Goal: Information Seeking & Learning: Learn about a topic

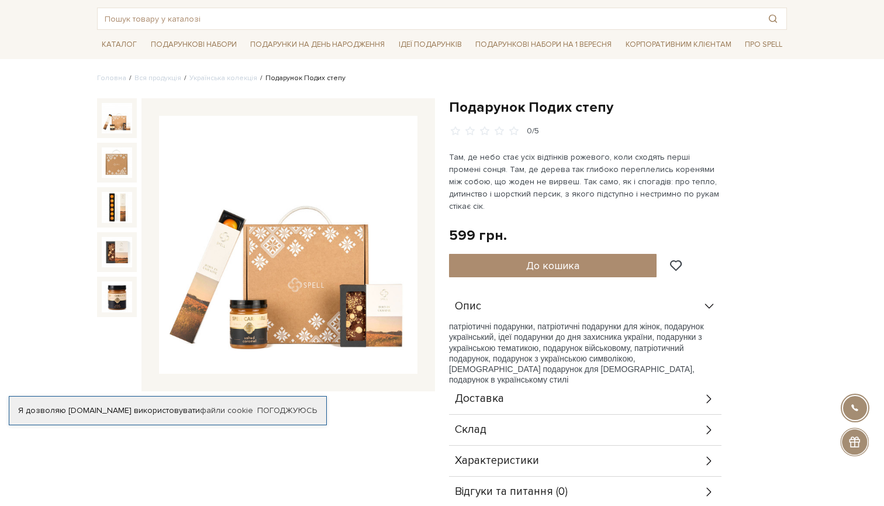
scroll to position [61, 0]
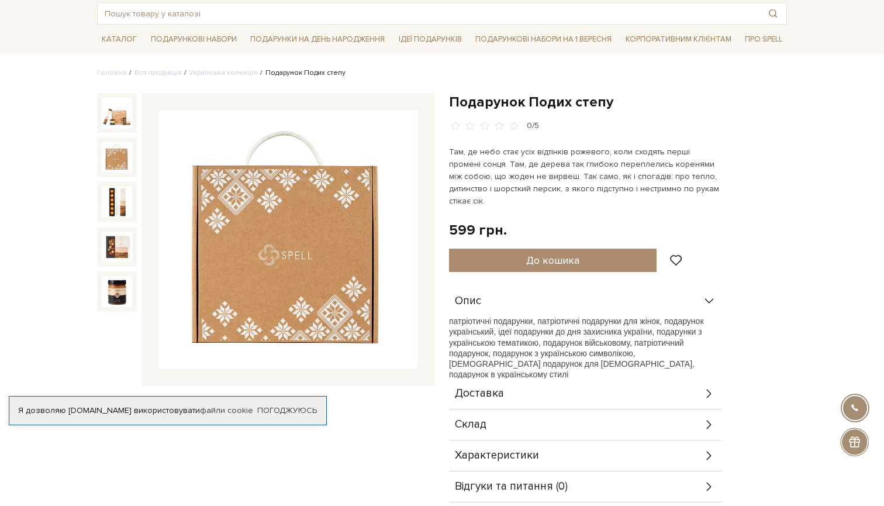
click at [127, 166] on img at bounding box center [117, 157] width 30 height 30
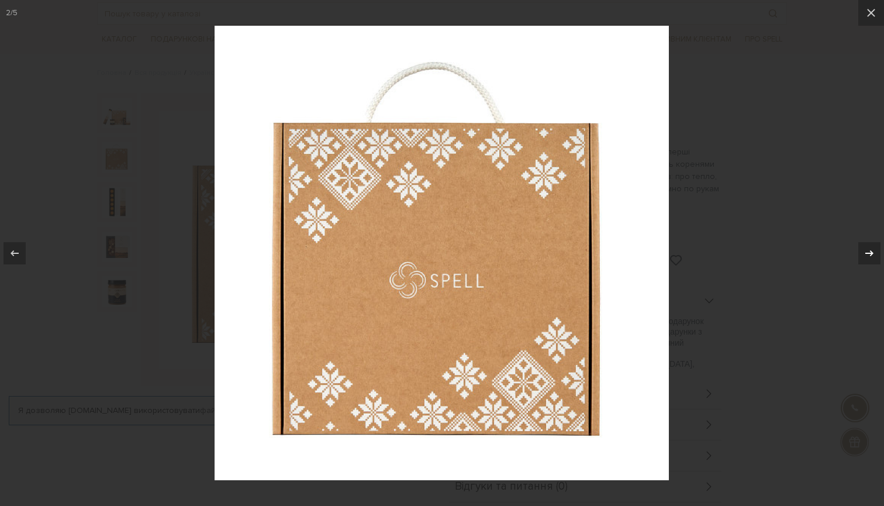
click at [872, 248] on icon at bounding box center [869, 253] width 14 height 14
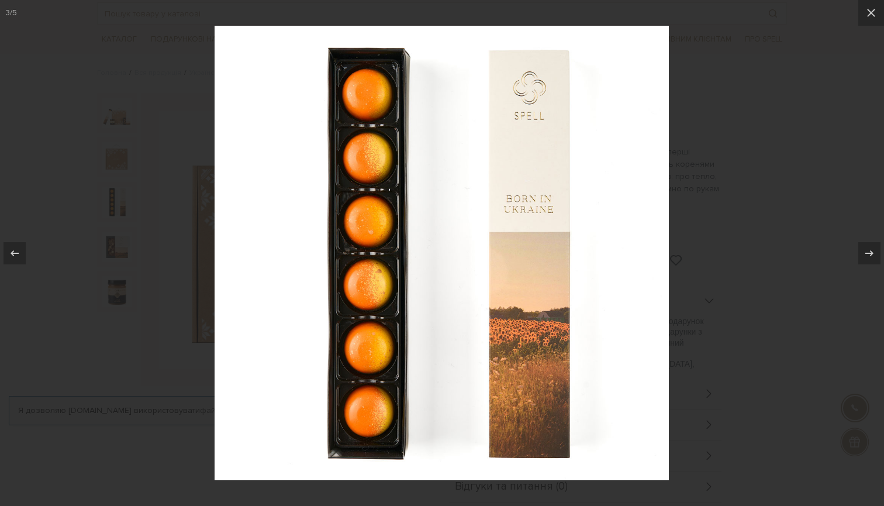
click at [751, 165] on div at bounding box center [442, 253] width 884 height 506
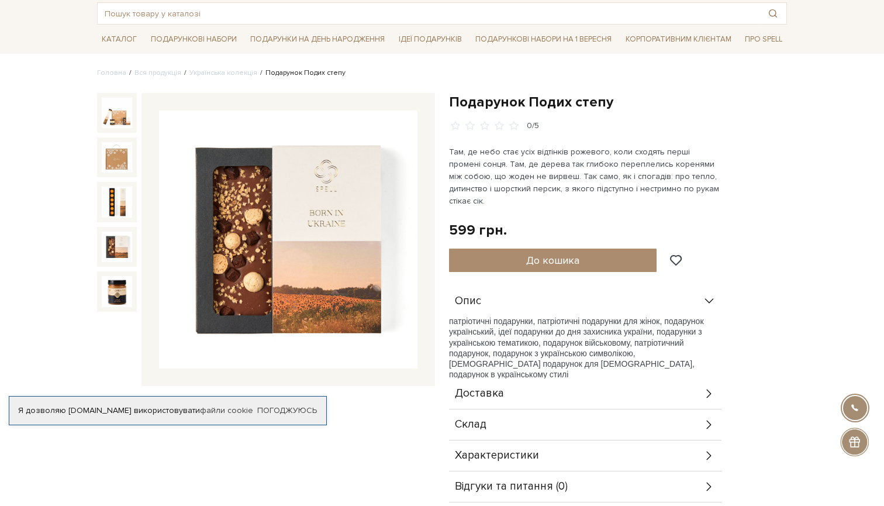
click at [111, 246] on img at bounding box center [117, 247] width 30 height 30
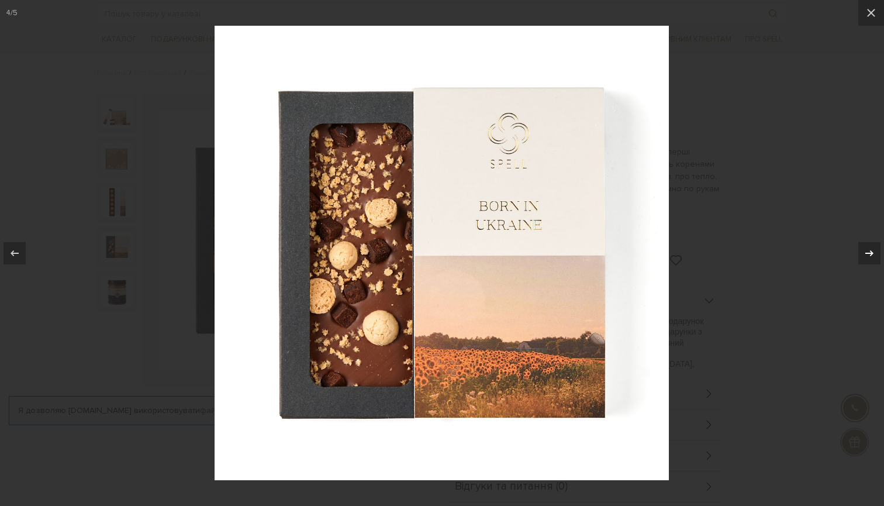
click at [868, 254] on icon at bounding box center [869, 253] width 14 height 14
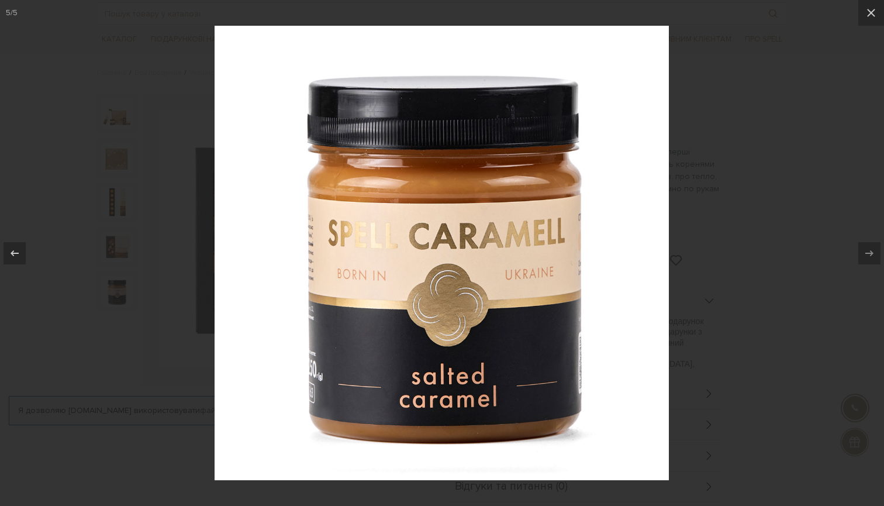
click at [874, 254] on icon at bounding box center [869, 253] width 14 height 14
click at [780, 205] on div at bounding box center [442, 253] width 884 height 506
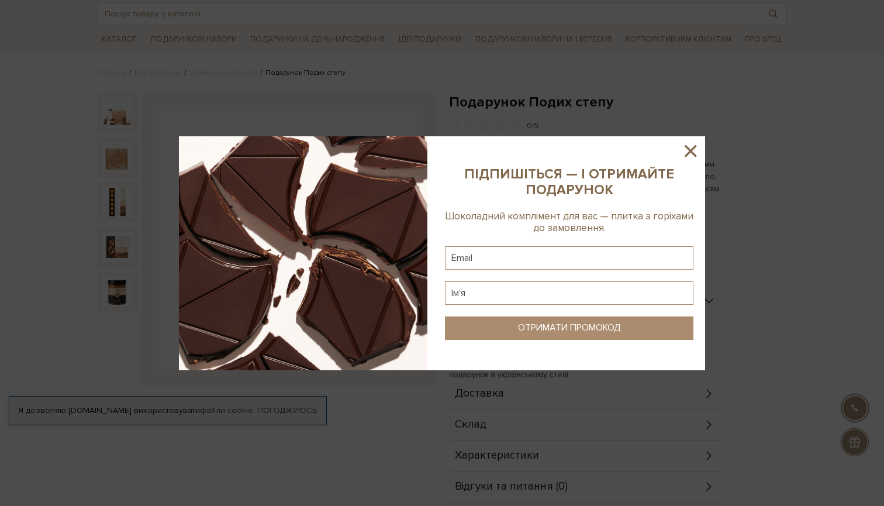
click at [691, 147] on icon at bounding box center [691, 151] width 20 height 20
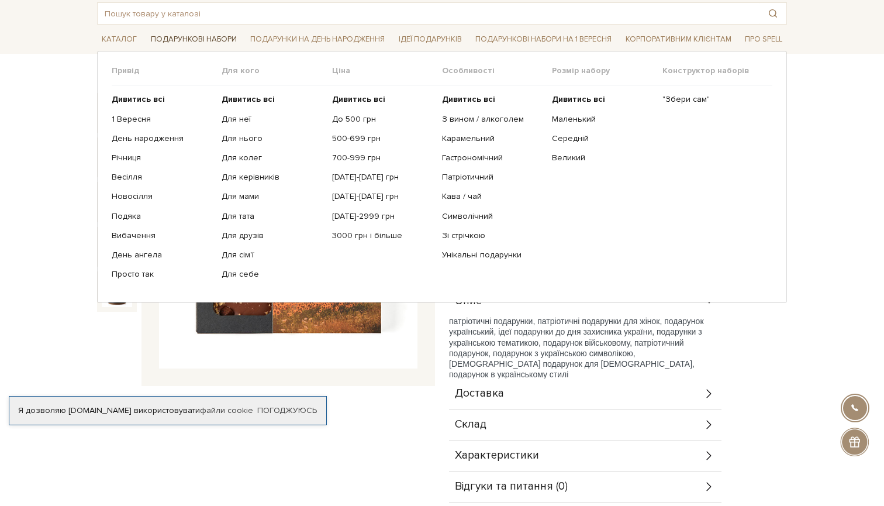
click at [220, 38] on link "Подарункові набори" at bounding box center [193, 39] width 95 height 18
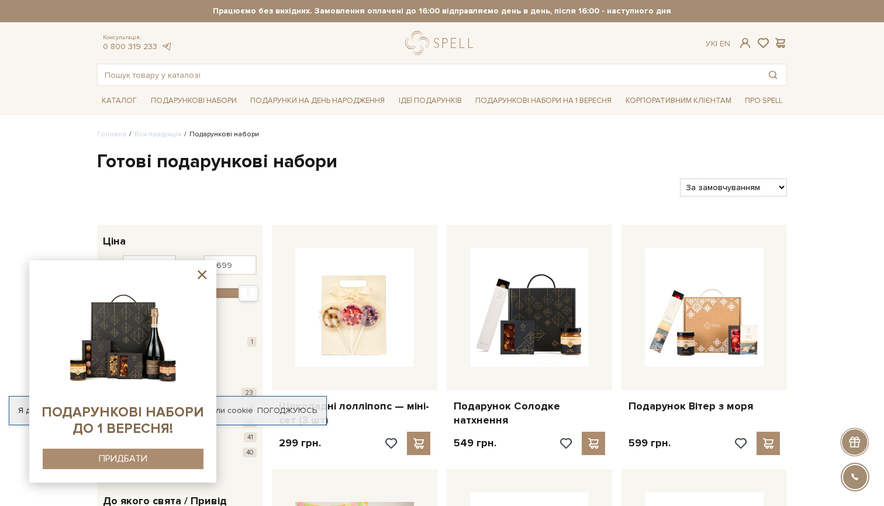
click at [200, 278] on icon at bounding box center [202, 274] width 9 height 9
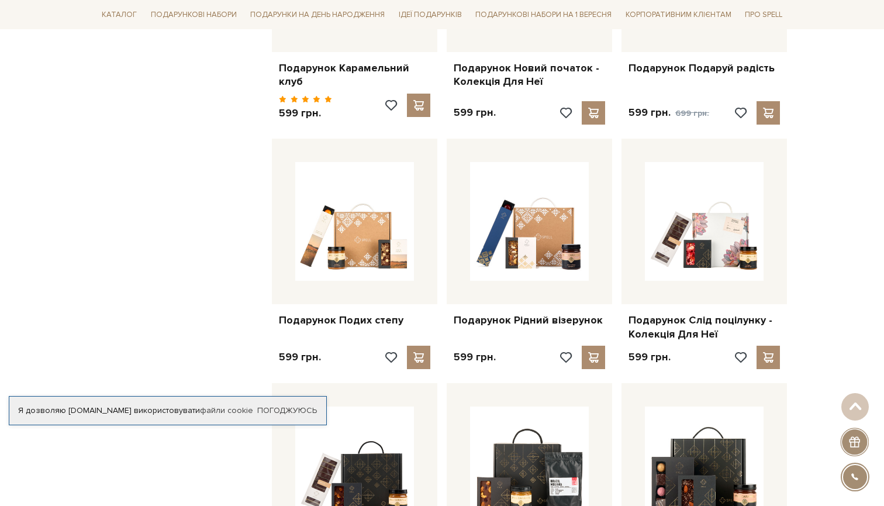
scroll to position [798, 0]
